Goal: Task Accomplishment & Management: Manage account settings

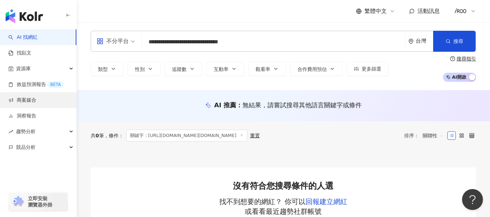
click at [32, 104] on link "商案媒合" at bounding box center [22, 100] width 28 height 7
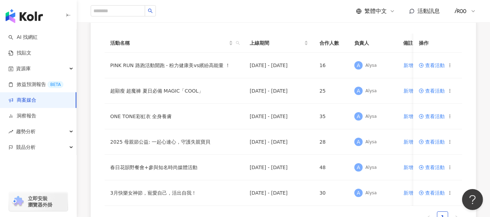
scroll to position [77, 0]
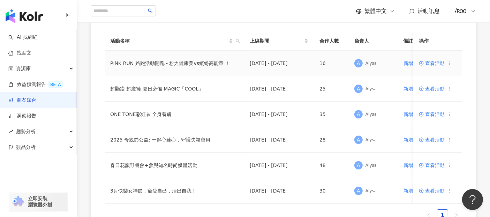
click at [433, 65] on span "查看活動" at bounding box center [432, 63] width 26 height 5
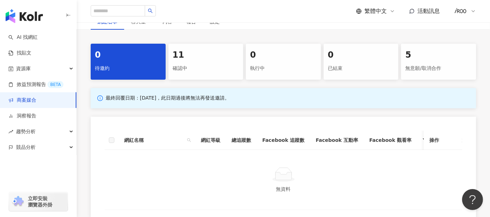
scroll to position [155, 0]
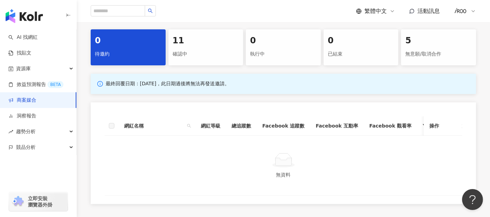
click at [196, 56] on div "確認中" at bounding box center [206, 54] width 67 height 12
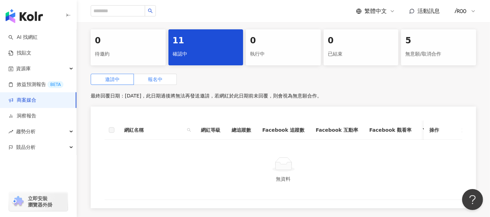
click at [167, 82] on label "報名中" at bounding box center [155, 79] width 43 height 11
